Goal: Task Accomplishment & Management: Use online tool/utility

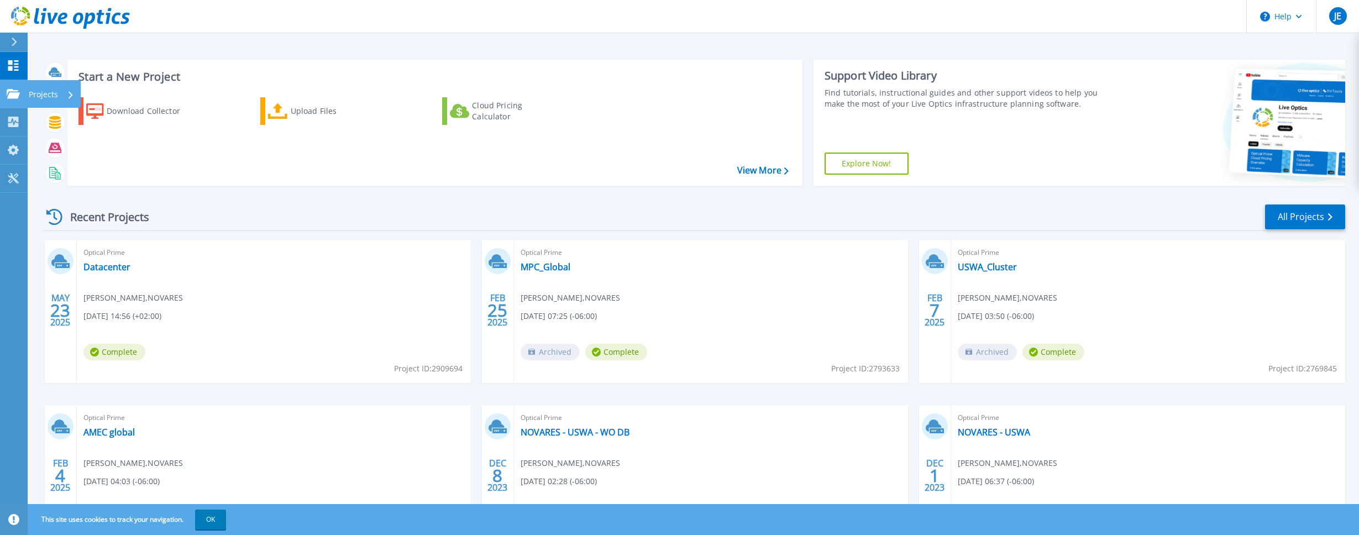
click at [9, 85] on link "Projects Projects" at bounding box center [14, 94] width 28 height 28
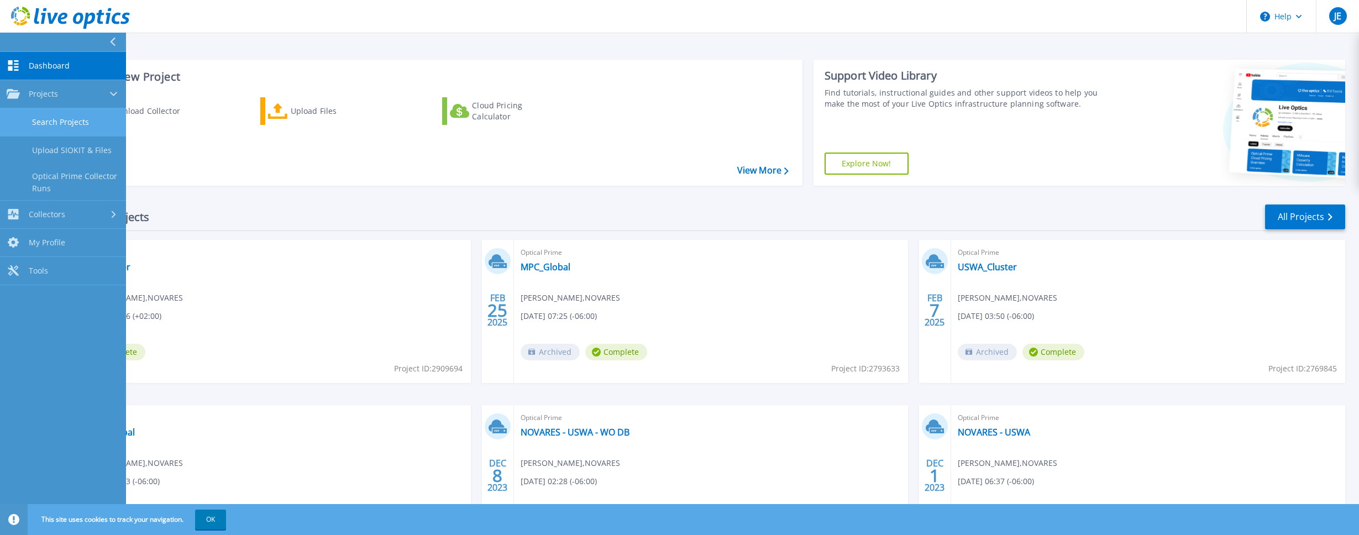
click at [54, 124] on link "Search Projects" at bounding box center [63, 122] width 126 height 28
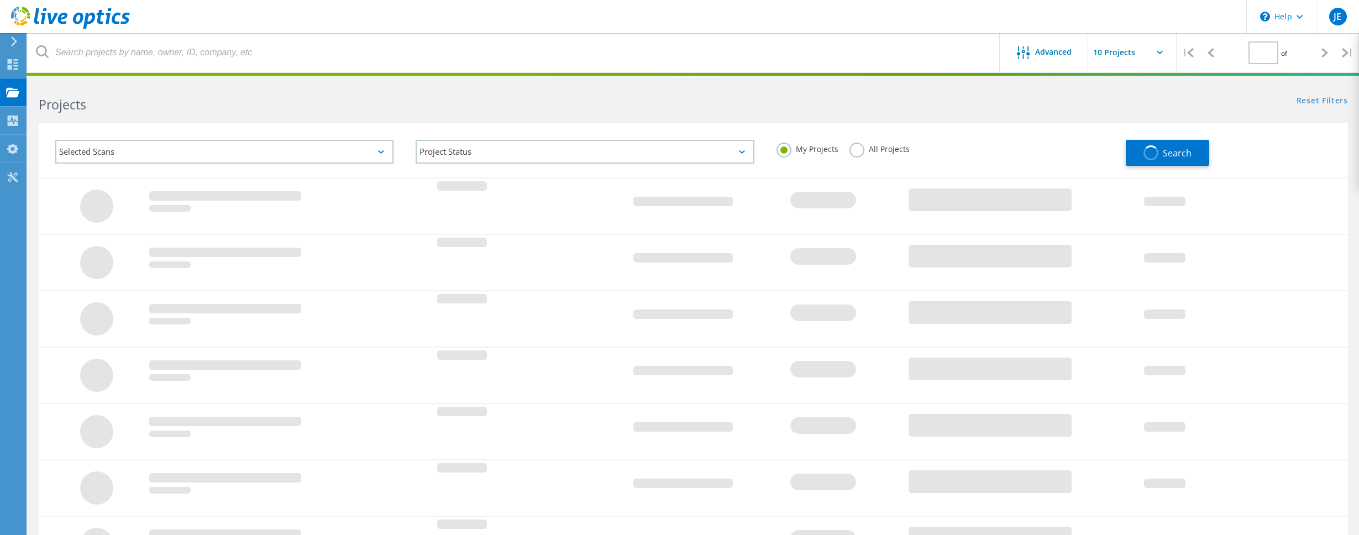
type input "1"
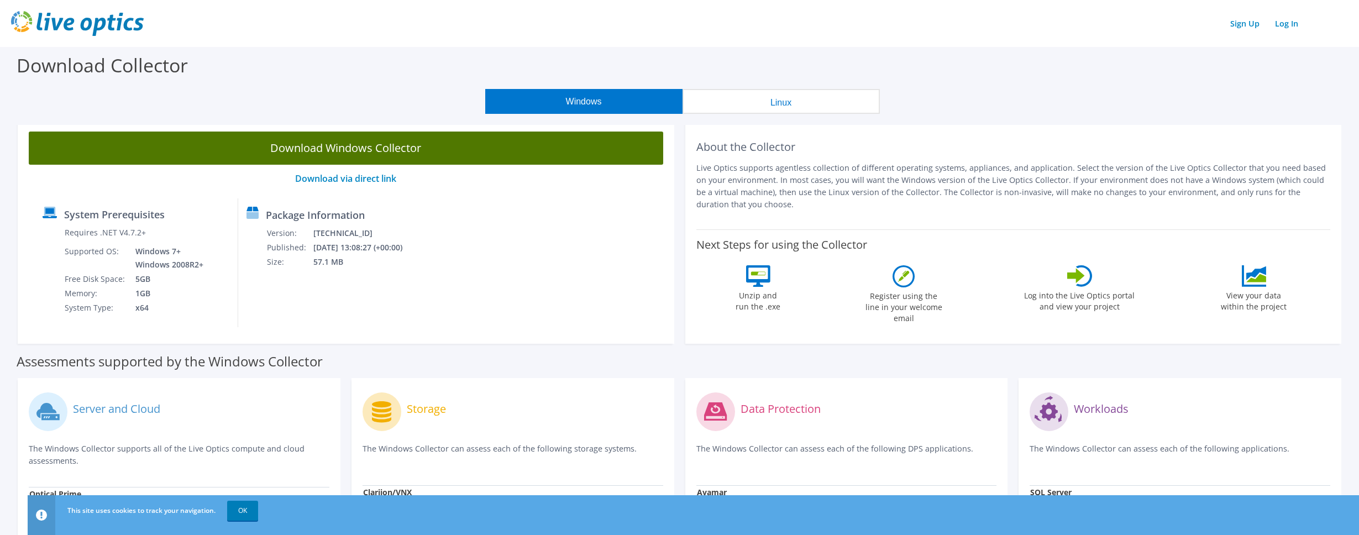
click at [400, 163] on link "Download Windows Collector" at bounding box center [346, 148] width 635 height 33
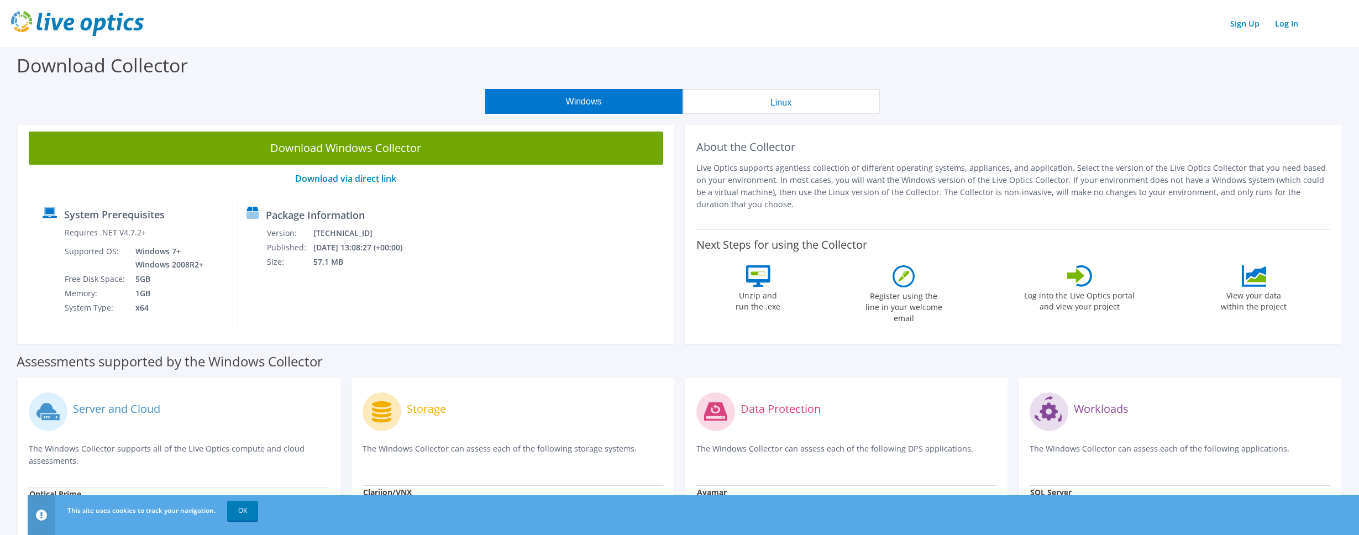
click at [1308, 108] on div "Windows Linux" at bounding box center [682, 101] width 1343 height 25
click at [1278, 22] on link "Log In" at bounding box center [1287, 23] width 34 height 16
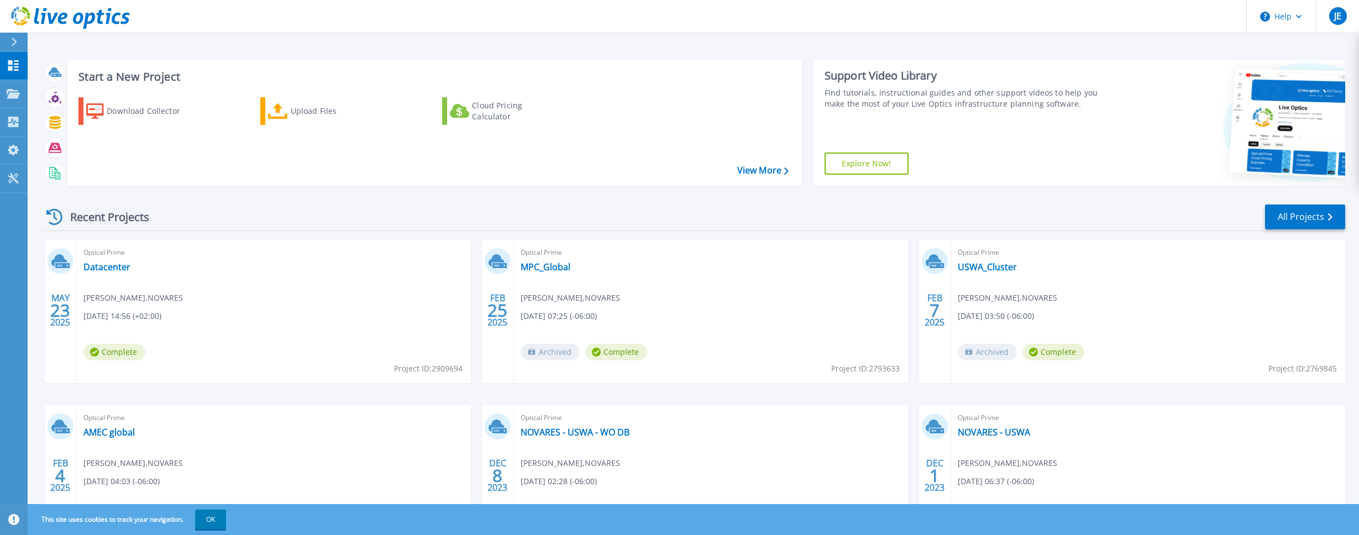
click at [340, 465] on div "Optical Prime AMEC global Jeremy ETTER , NOVARES 02/04/2025, 04:03 (-06:00) Arc…" at bounding box center [274, 476] width 394 height 143
click at [33, 90] on p "Projects" at bounding box center [43, 94] width 29 height 29
click at [249, 188] on div "Start a New Project Download Collector Upload Files Cloud Pricing Calculator Vi…" at bounding box center [694, 123] width 1303 height 144
click at [28, 70] on div "Dashboard" at bounding box center [51, 66] width 49 height 28
click at [47, 92] on p "Projects" at bounding box center [43, 94] width 29 height 29
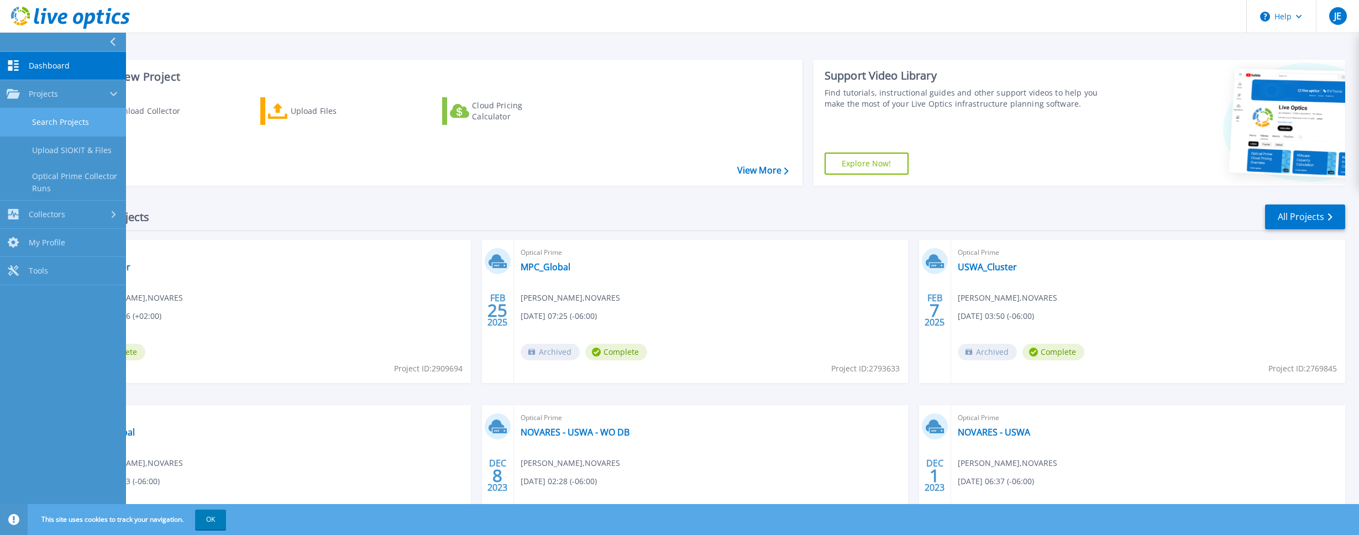
click at [95, 121] on link "Search Projects" at bounding box center [63, 122] width 126 height 28
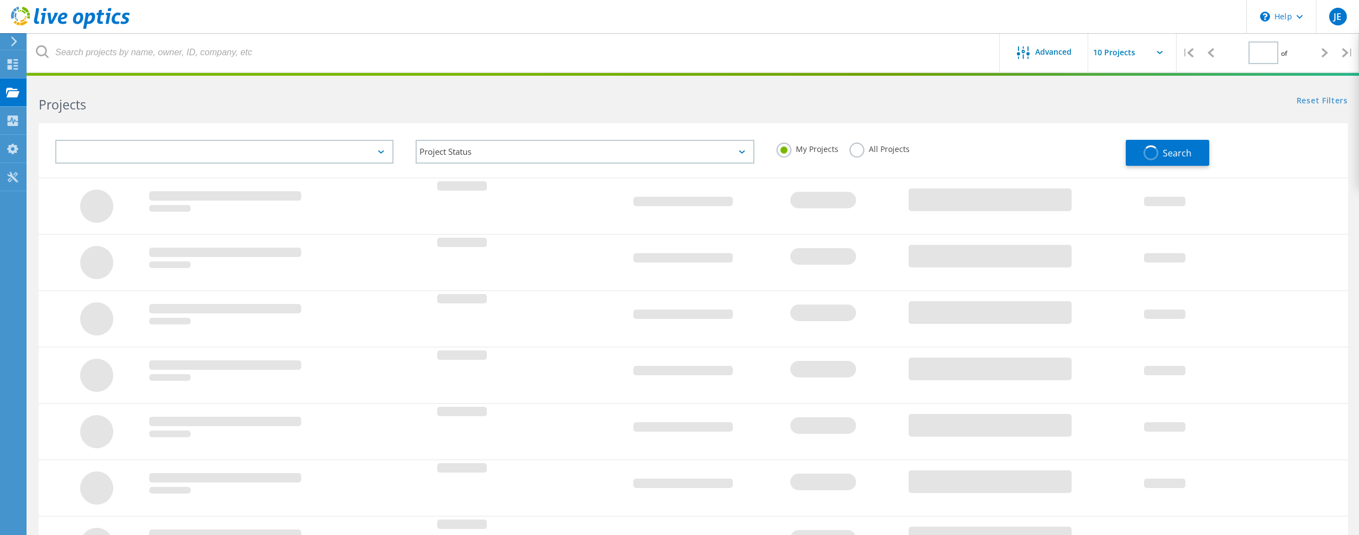
type input "1"
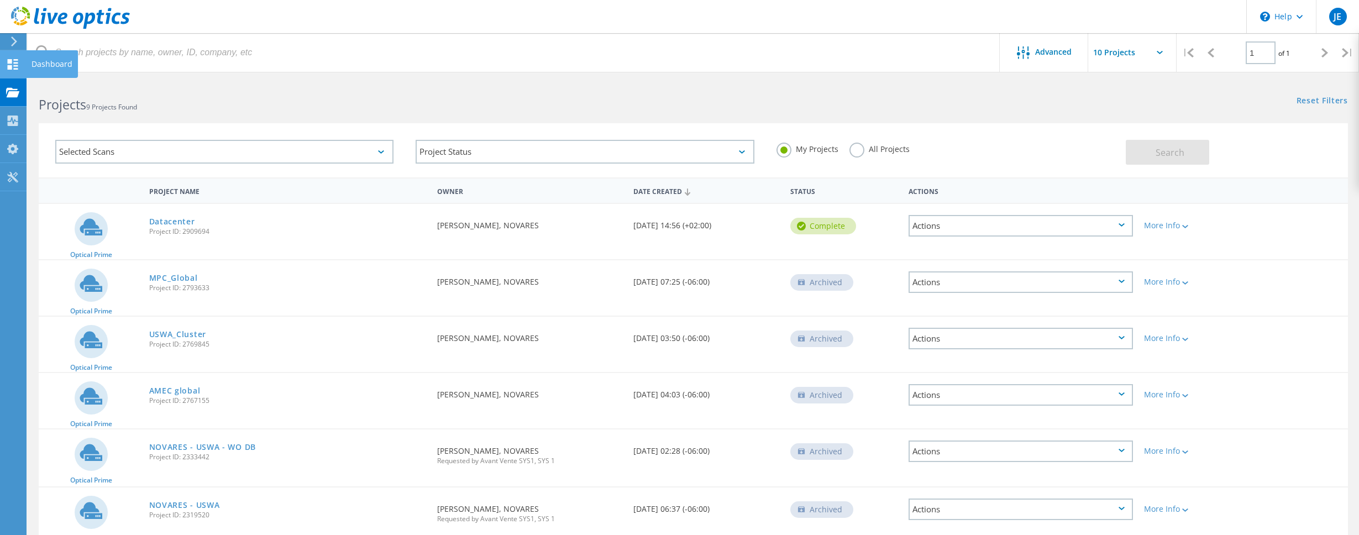
click at [7, 65] on icon at bounding box center [12, 64] width 13 height 11
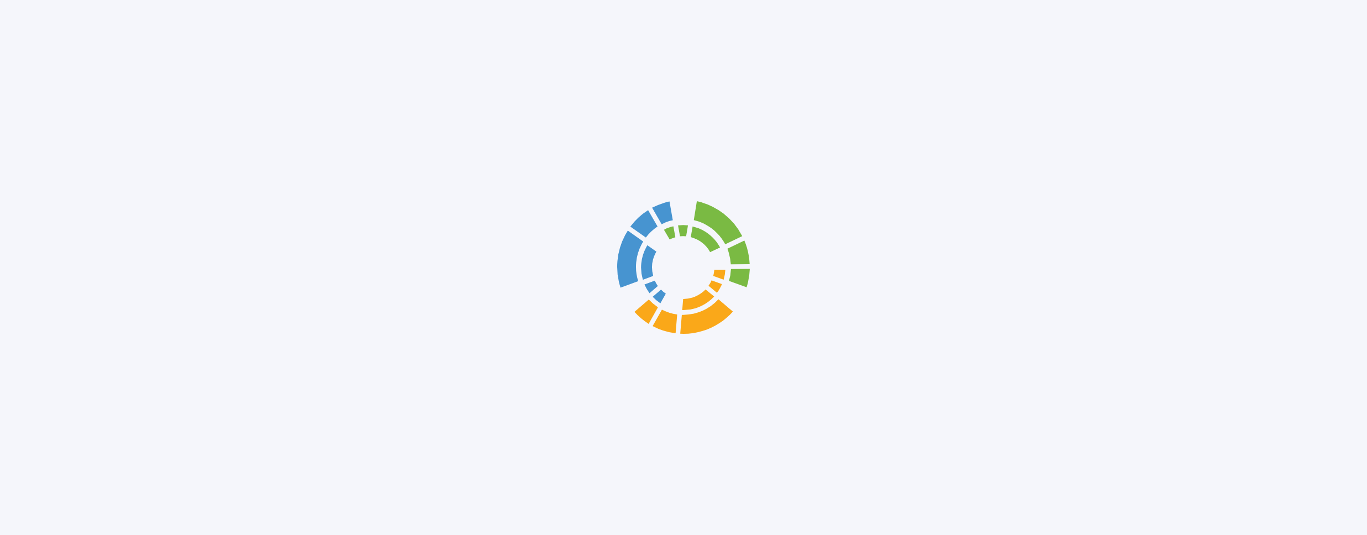
click at [10, 39] on div at bounding box center [683, 267] width 1367 height 535
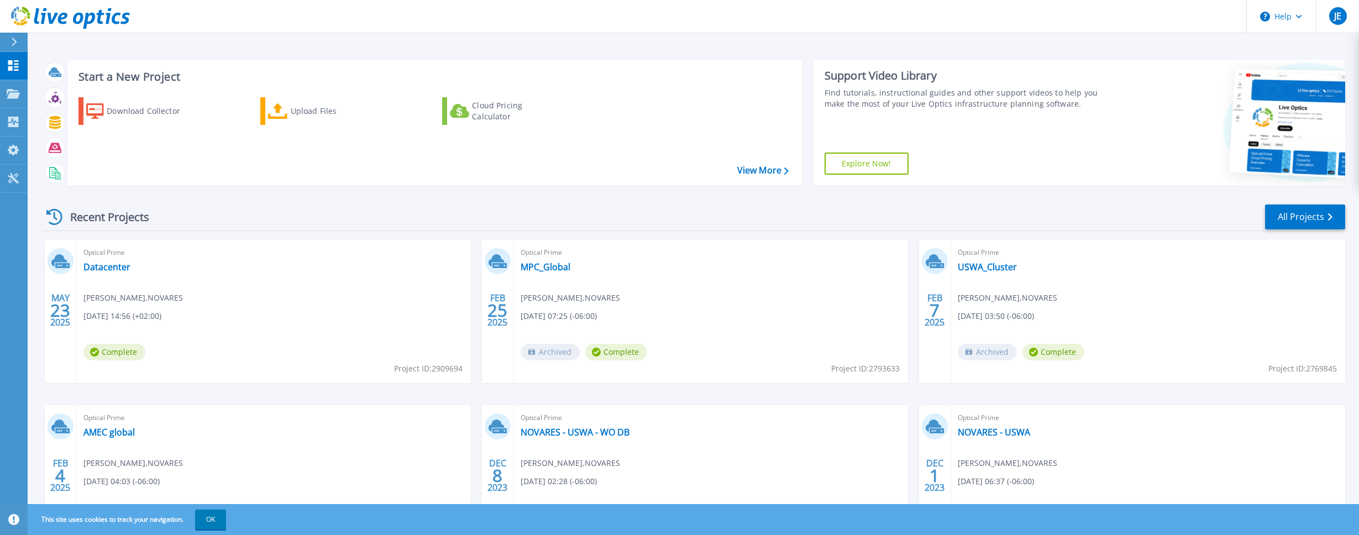
click at [10, 39] on div at bounding box center [19, 42] width 18 height 19
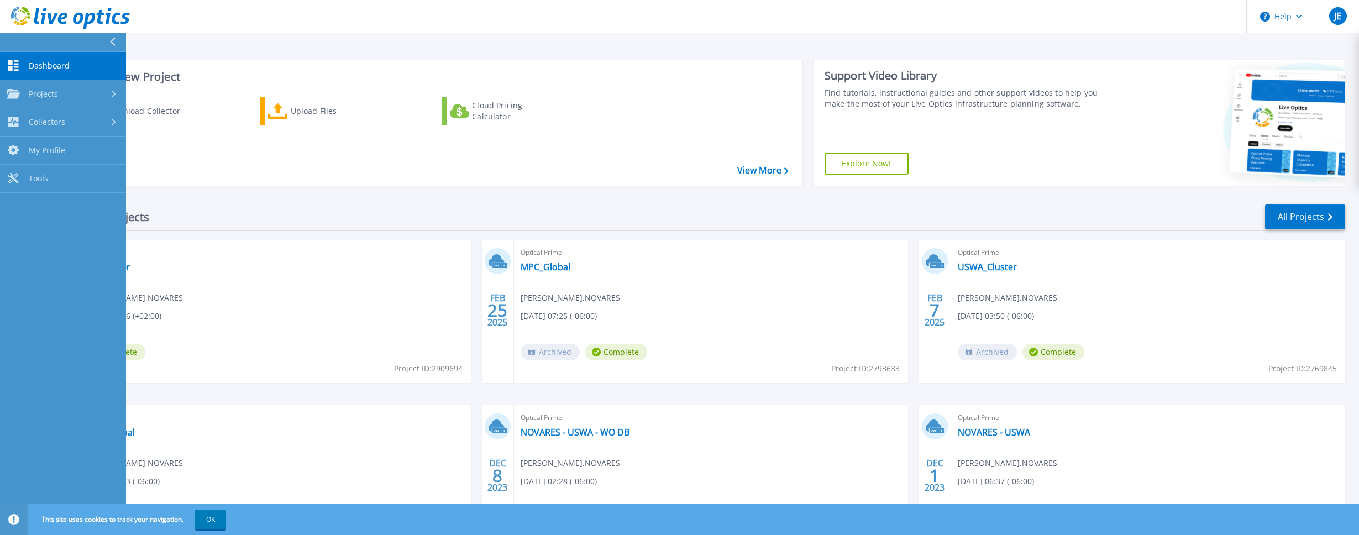
click at [359, 228] on div "Recent Projects All Projects" at bounding box center [694, 217] width 1303 height 28
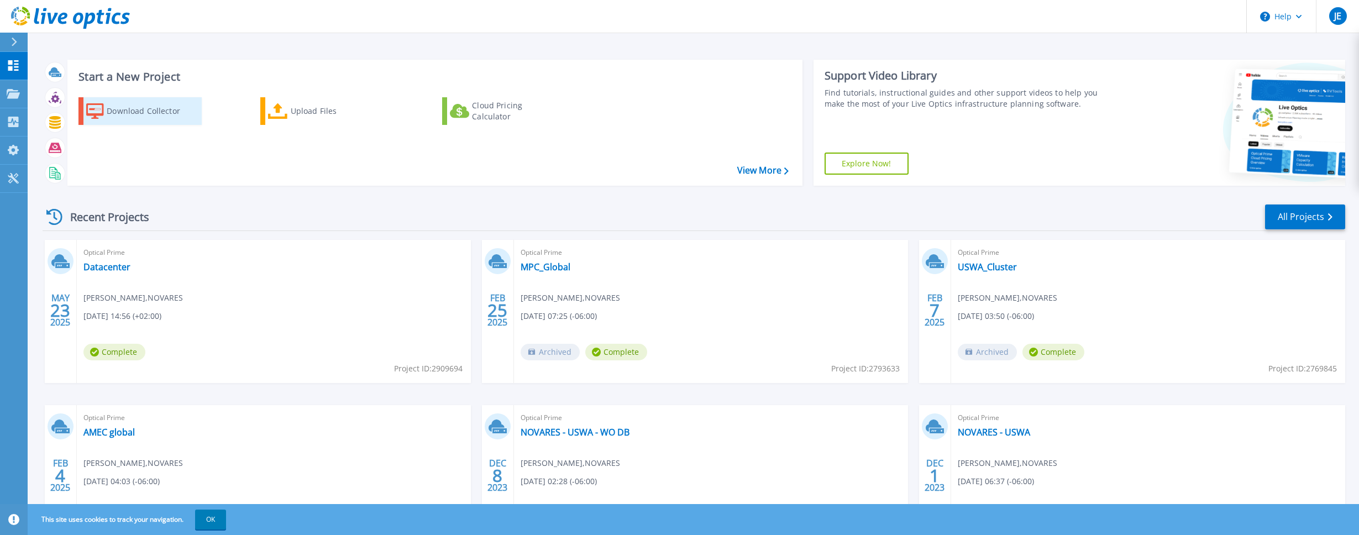
click at [181, 108] on div "Download Collector" at bounding box center [151, 111] width 88 height 22
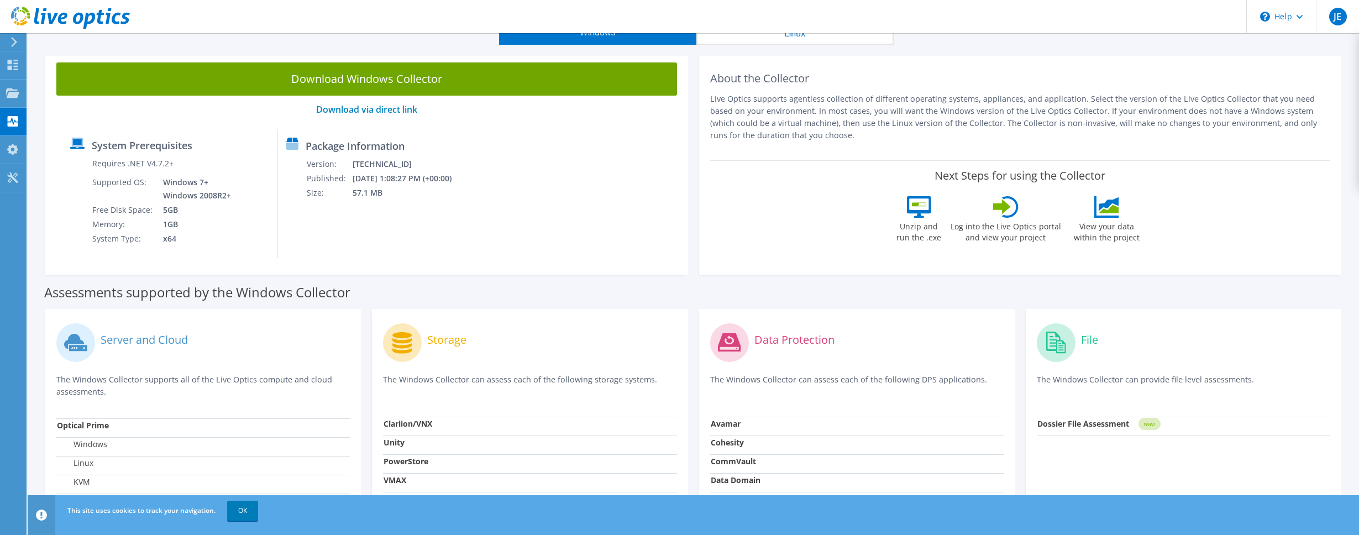
scroll to position [111, 0]
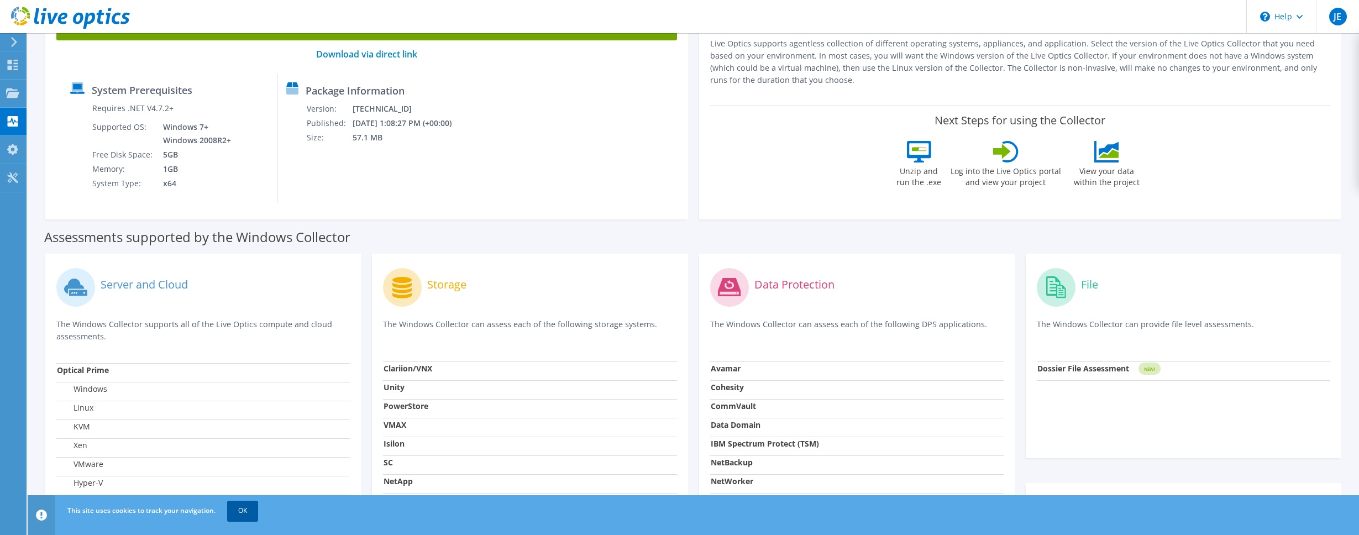
click at [235, 508] on link "OK" at bounding box center [242, 511] width 31 height 20
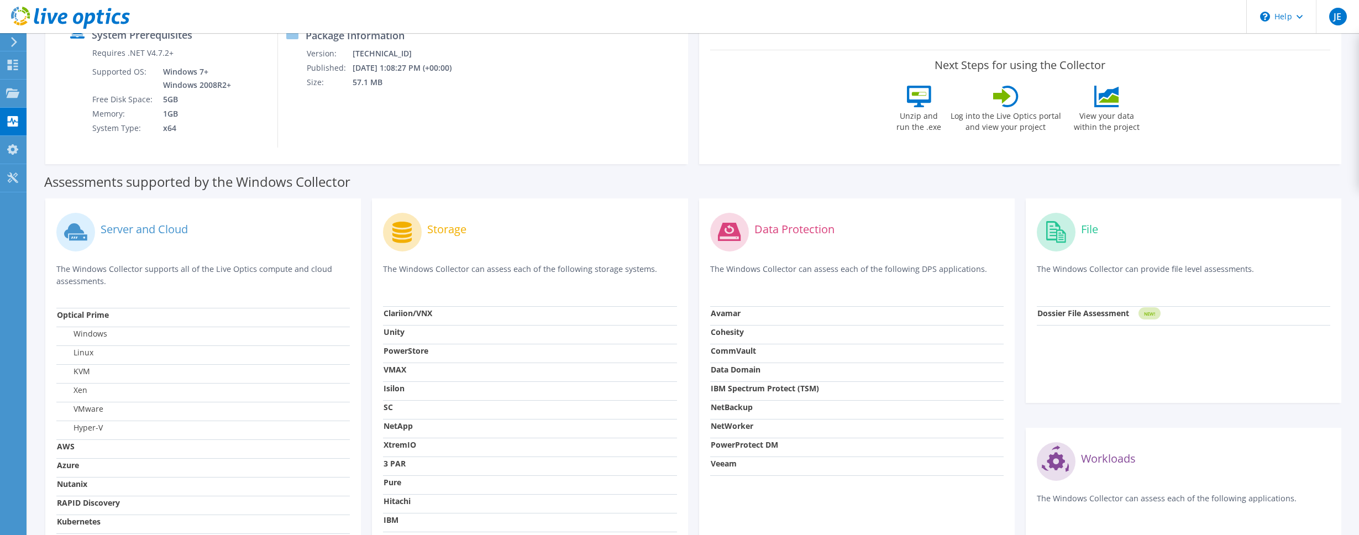
scroll to position [0, 0]
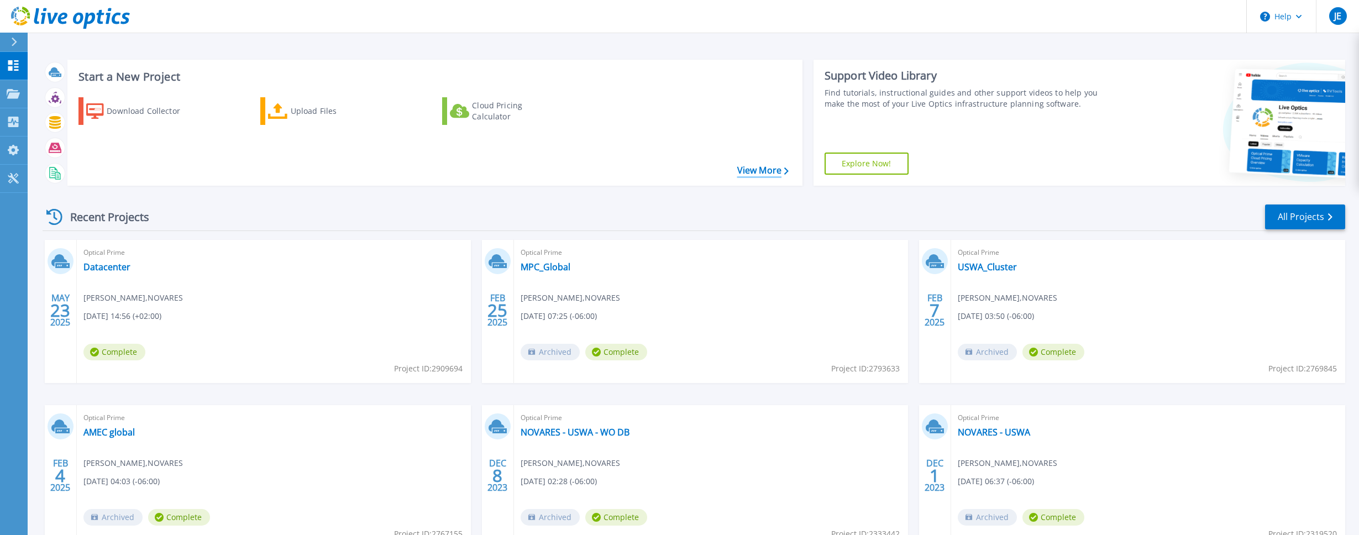
click at [773, 173] on link "View More" at bounding box center [762, 170] width 51 height 11
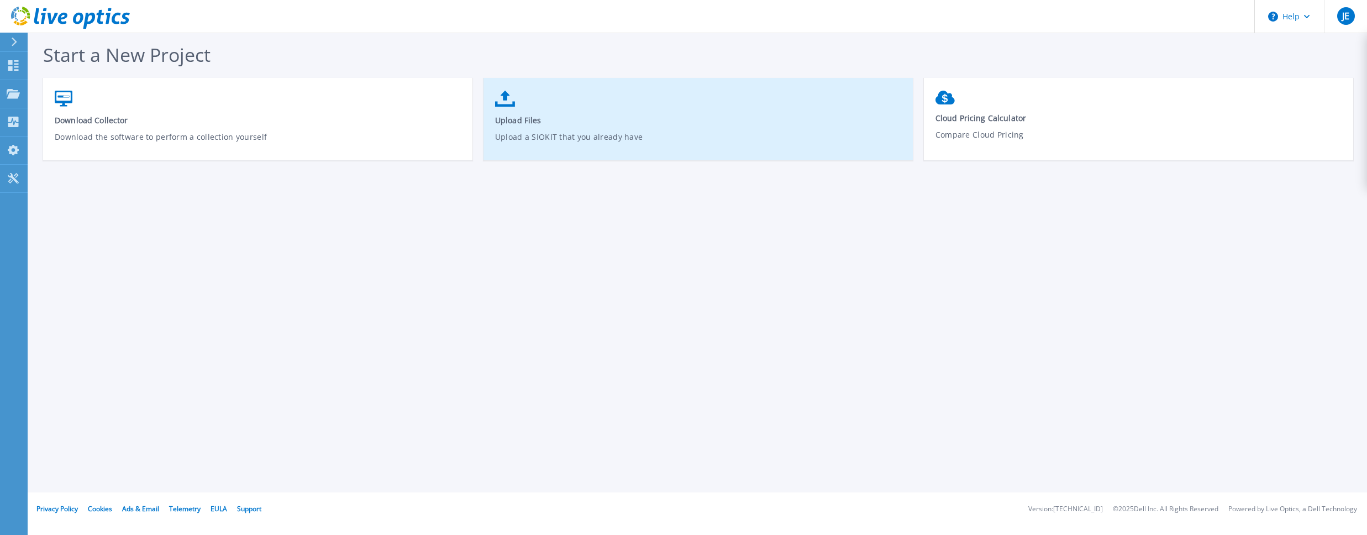
click at [696, 95] on link "Upload Files Upload a SIOKIT that you already have" at bounding box center [698, 124] width 429 height 79
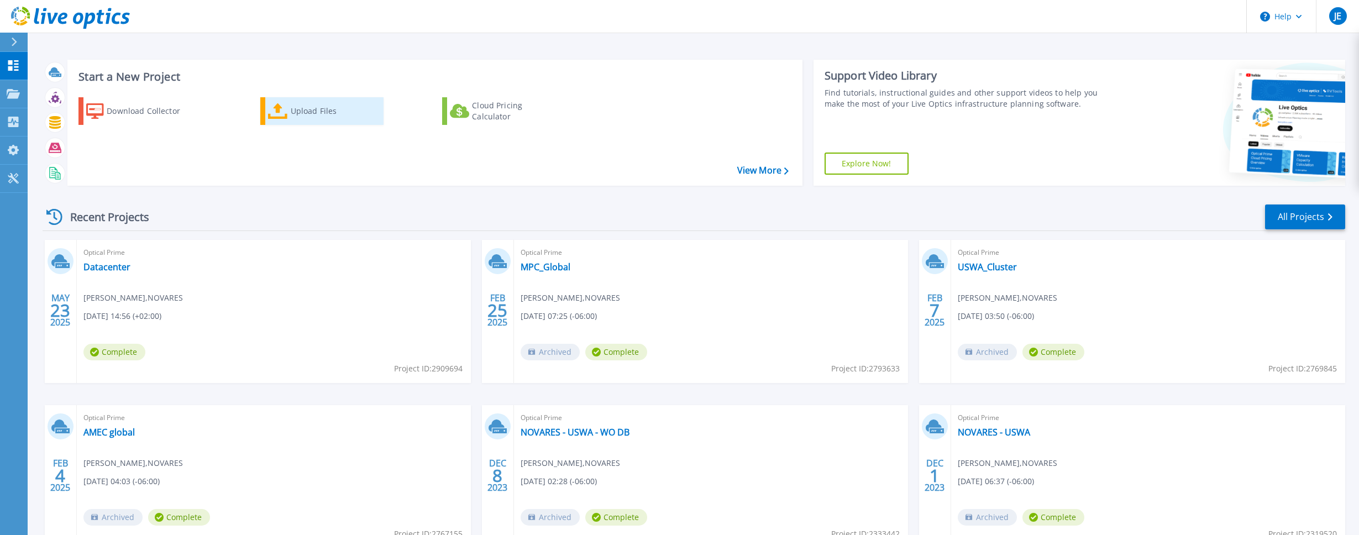
click at [298, 114] on div "Upload Files" at bounding box center [335, 111] width 88 height 22
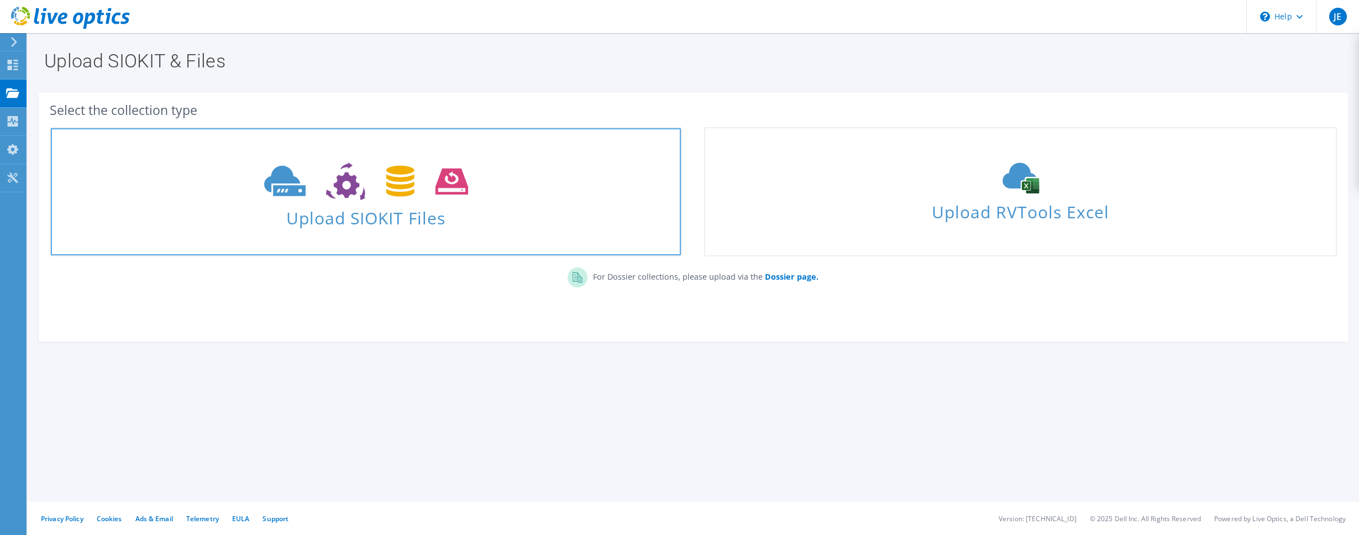
click at [326, 163] on icon at bounding box center [366, 182] width 204 height 38
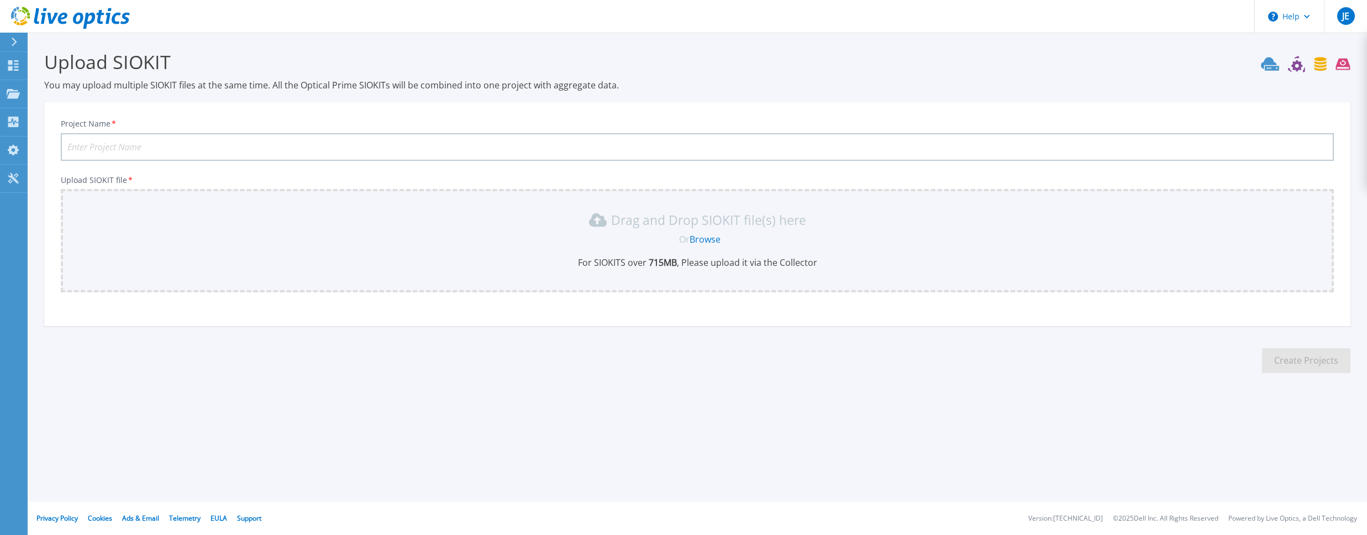
click at [383, 145] on input "Project Name *" at bounding box center [697, 147] width 1273 height 28
type input "Novares - Storage Sizing"
click at [260, 153] on input "Novares - Storage Sizing" at bounding box center [697, 147] width 1273 height 28
click at [262, 148] on input "Novares - Storage Sizing" at bounding box center [697, 147] width 1273 height 28
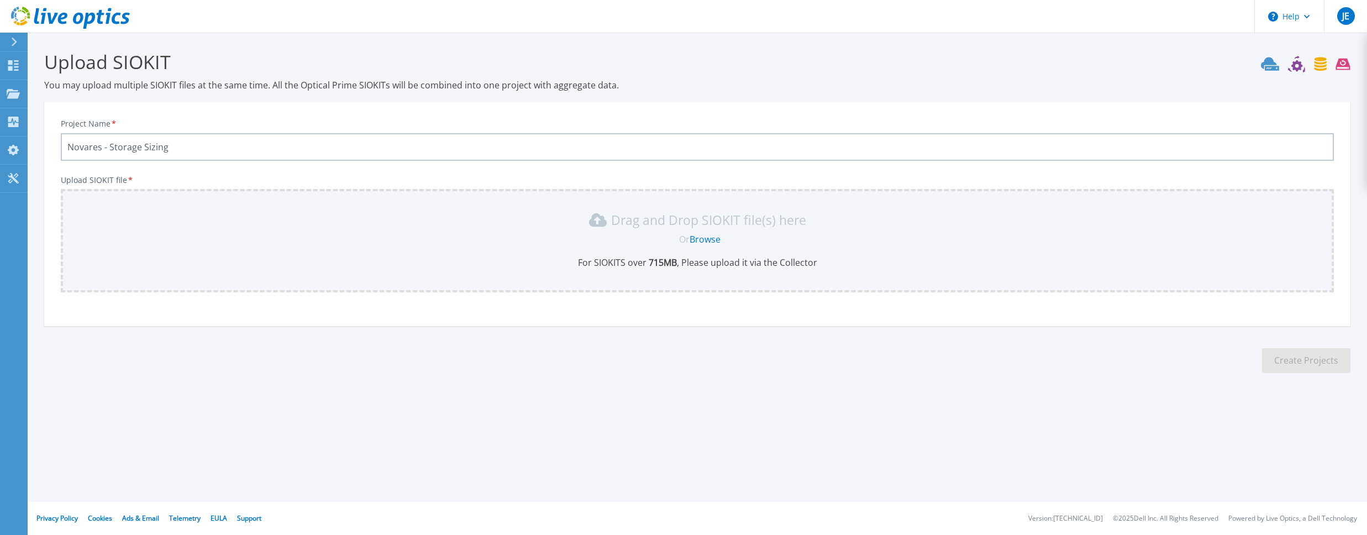
click at [262, 148] on input "Novares - Storage Sizing" at bounding box center [697, 147] width 1273 height 28
click at [680, 234] on span "Or" at bounding box center [684, 239] width 11 height 12
click at [697, 243] on link "Browse" at bounding box center [705, 239] width 31 height 12
click at [77, 170] on div "Project Name * Novares - Storage Sizing Upload SIOKIT file * Drag and Drop SIOK…" at bounding box center [697, 217] width 1307 height 217
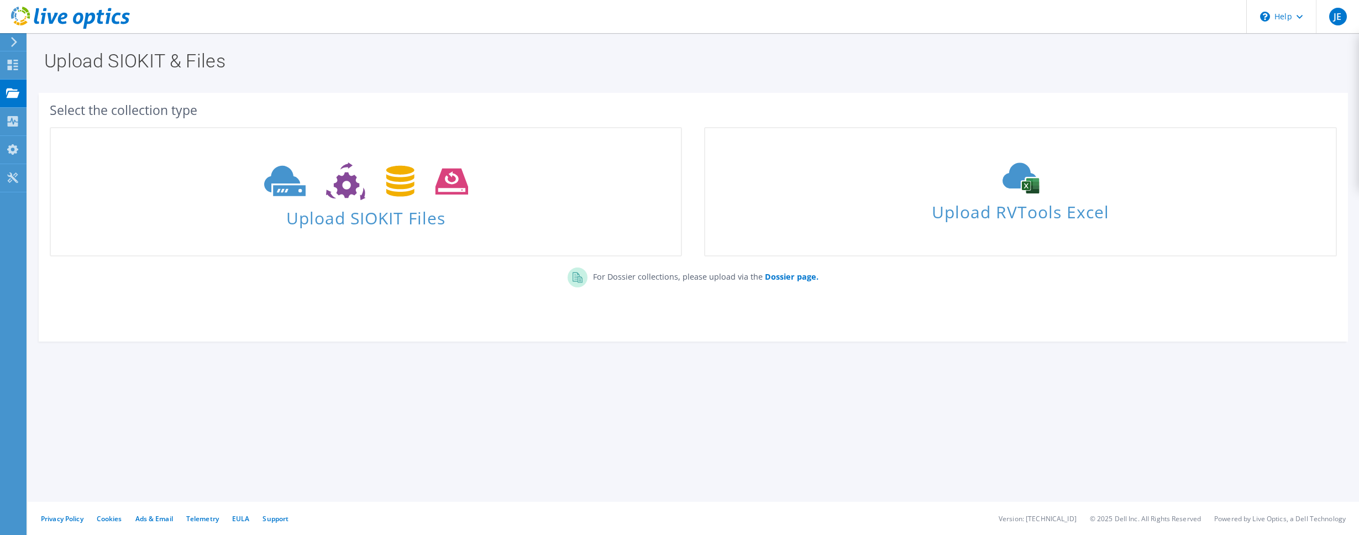
drag, startPoint x: 222, startPoint y: 86, endPoint x: 226, endPoint y: 65, distance: 21.5
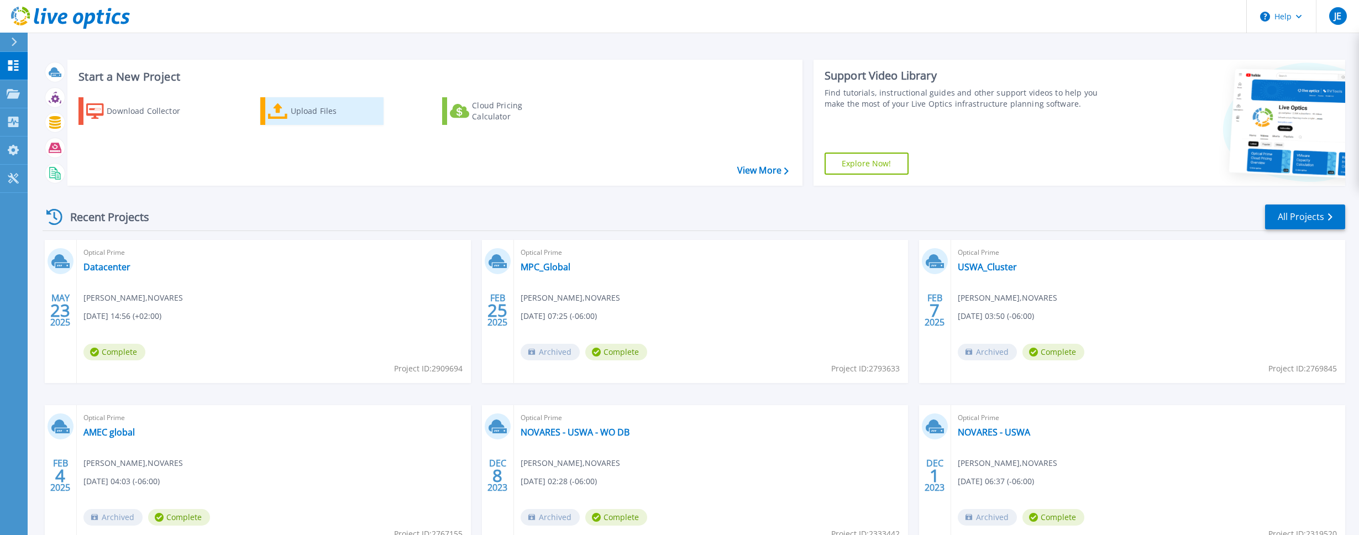
click at [331, 108] on div "Upload Files" at bounding box center [335, 111] width 88 height 22
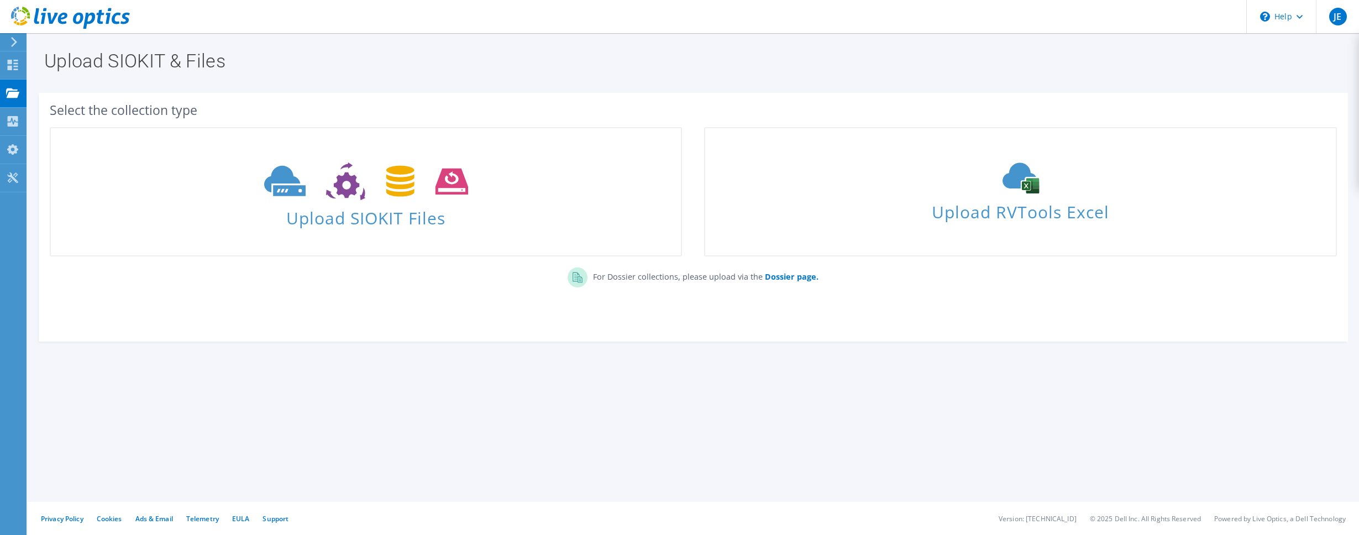
click at [49, 19] on use at bounding box center [70, 18] width 119 height 22
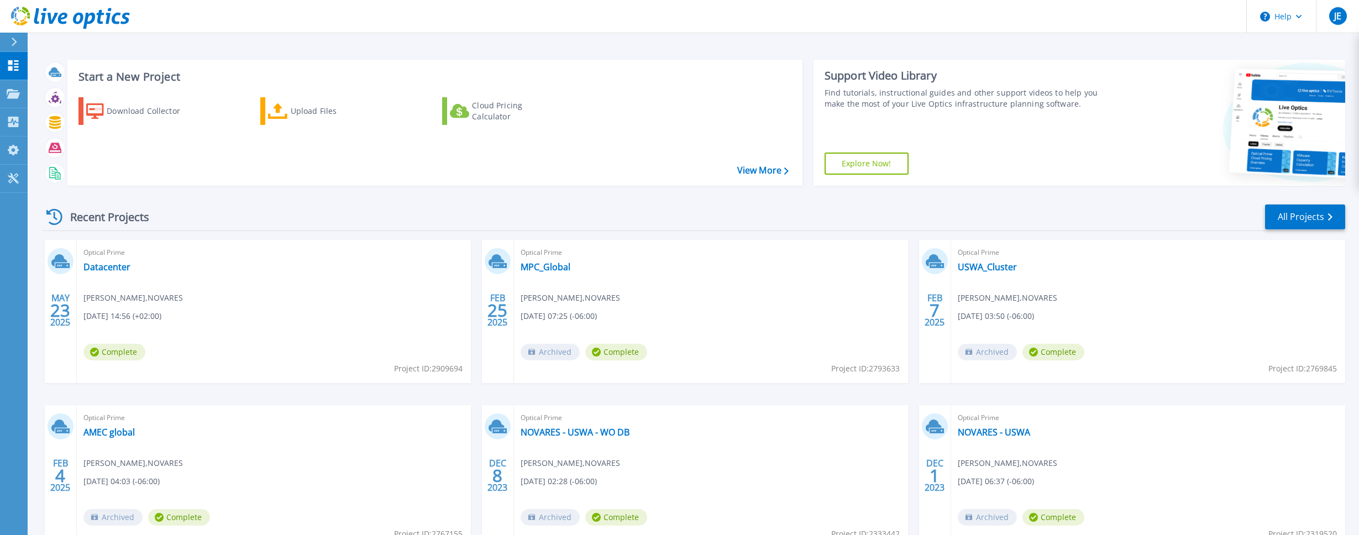
click at [1073, 218] on div "Recent Projects All Projects" at bounding box center [694, 217] width 1303 height 28
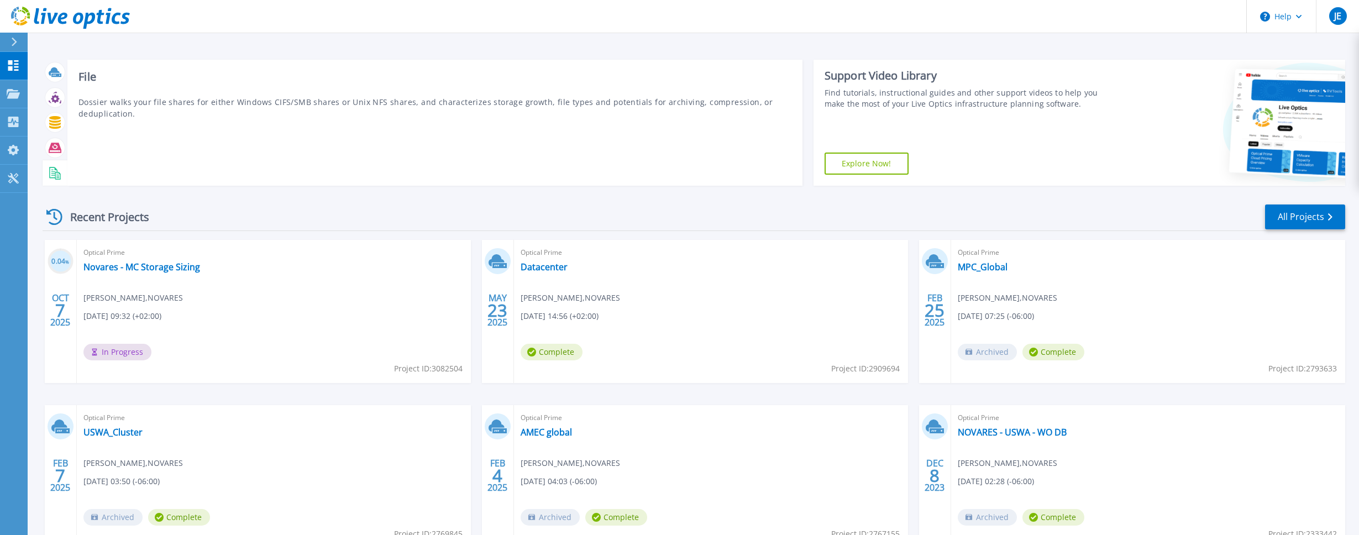
click at [53, 175] on rect at bounding box center [53, 175] width 4 height 1
click at [127, 104] on p "Dossier walks your file shares for either Windows CIFS/SMB shares or Unix NFS s…" at bounding box center [434, 107] width 713 height 23
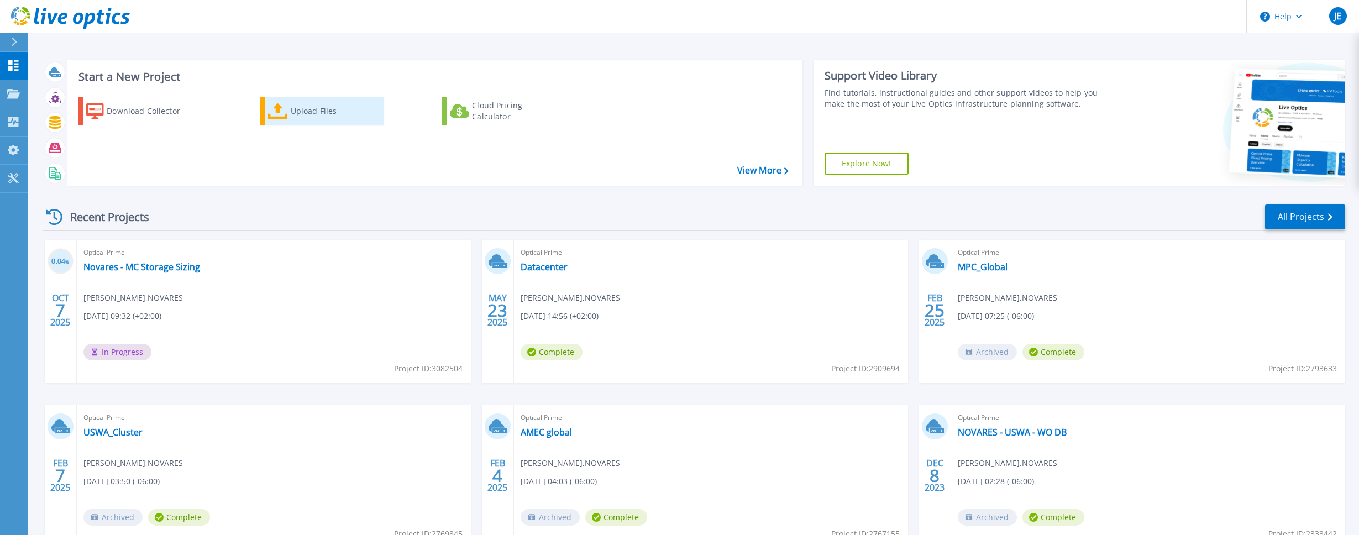
click at [297, 110] on div "Upload Files" at bounding box center [335, 111] width 88 height 22
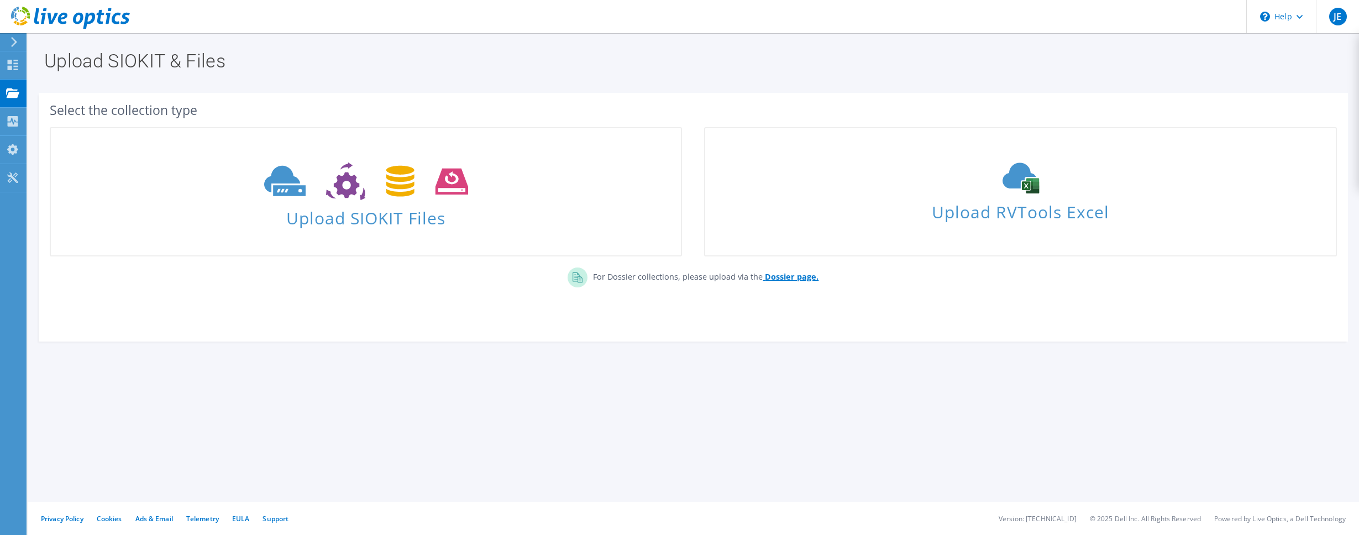
click at [773, 279] on b "Dossier page." at bounding box center [792, 276] width 54 height 11
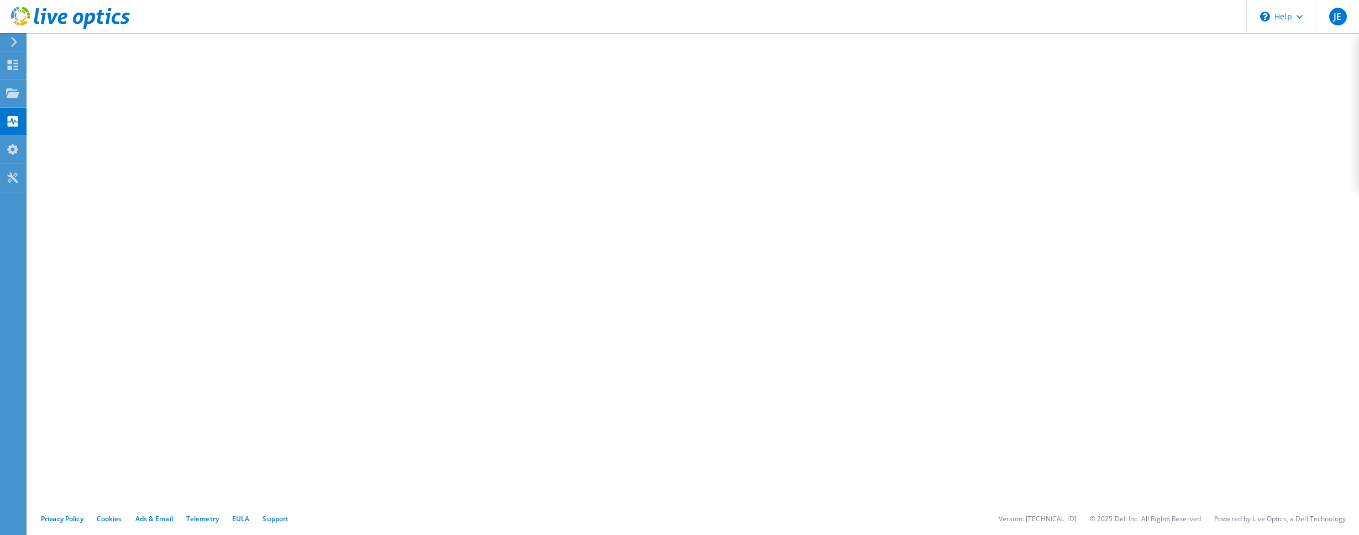
click at [27, 214] on div "JE End User Jeremy ETTER [EMAIL_ADDRESS][DOMAIN_NAME] [GEOGRAPHIC_DATA] My Prof…" at bounding box center [679, 267] width 1359 height 535
